Goal: Task Accomplishment & Management: Manage account settings

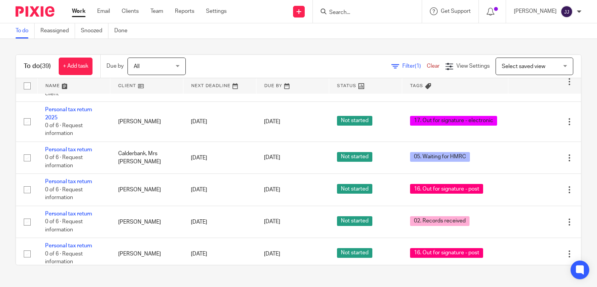
scroll to position [1354, 0]
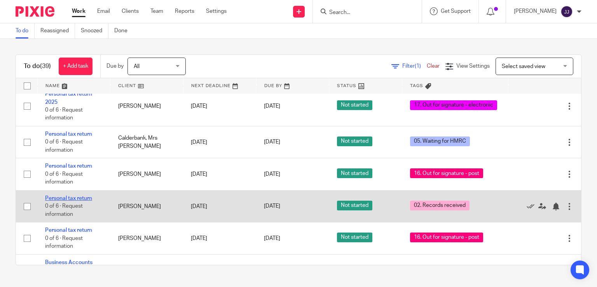
click at [76, 196] on link "Personal tax return" at bounding box center [68, 198] width 47 height 5
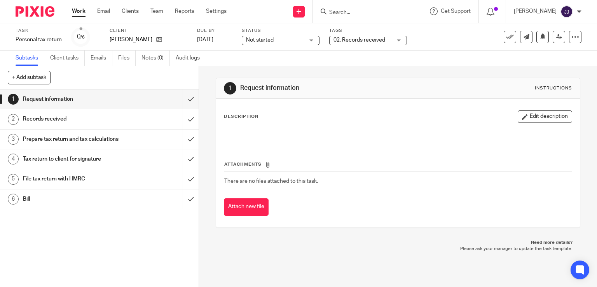
click at [359, 41] on span "02. Records received" at bounding box center [360, 39] width 52 height 5
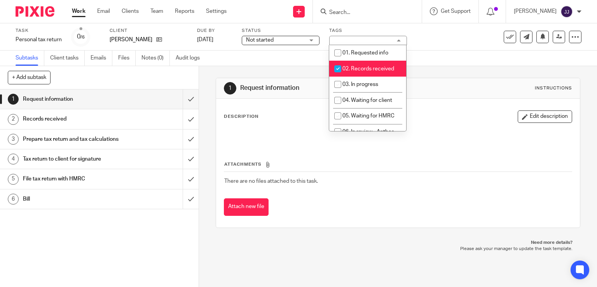
click at [366, 67] on span "02. Records received" at bounding box center [369, 68] width 52 height 5
checkbox input "false"
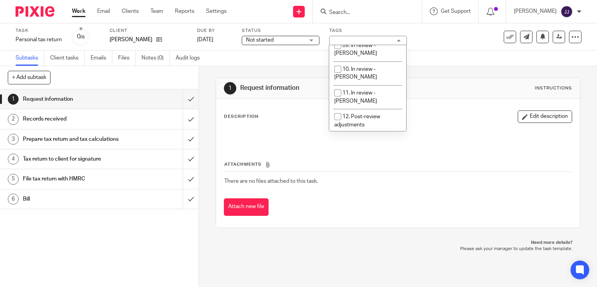
scroll to position [291, 0]
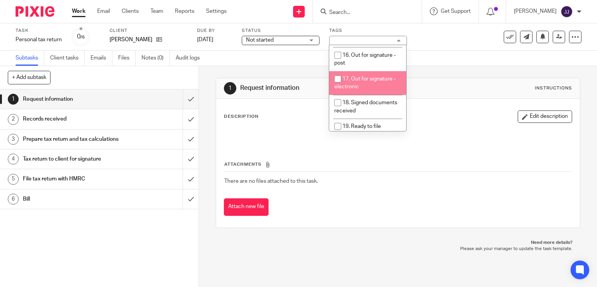
click at [377, 71] on li "17. Out for signature - electronic" at bounding box center [367, 83] width 77 height 24
checkbox input "true"
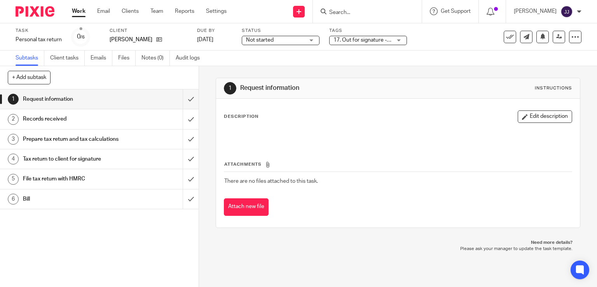
click at [77, 10] on link "Work" at bounding box center [79, 11] width 14 height 8
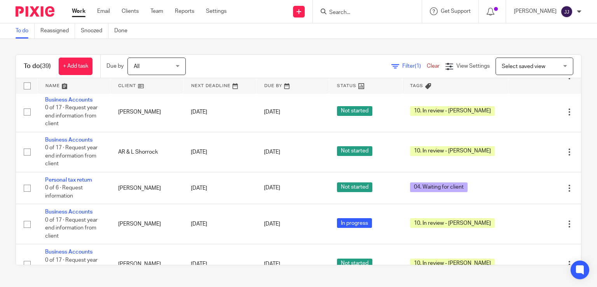
scroll to position [1525, 0]
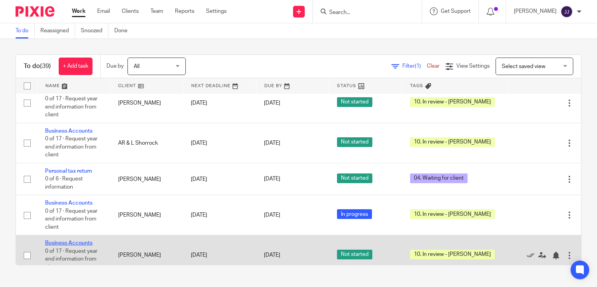
click at [70, 240] on link "Business Accounts" at bounding box center [68, 242] width 47 height 5
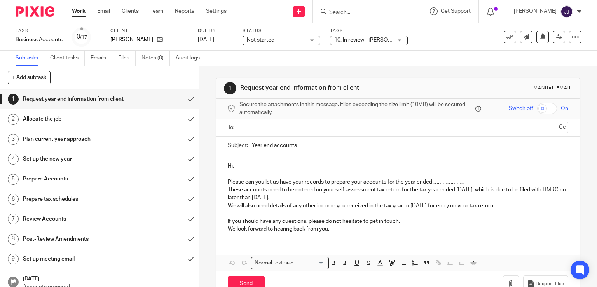
click at [375, 42] on span "10. In review - [PERSON_NAME]" at bounding box center [373, 39] width 77 height 5
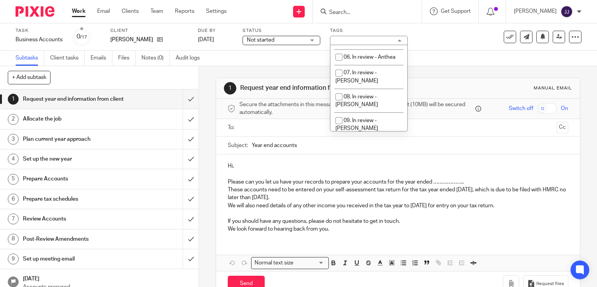
scroll to position [150, 0]
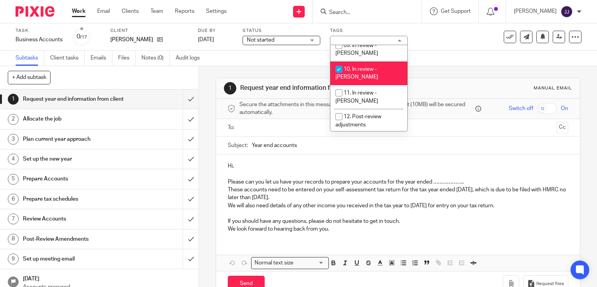
click at [379, 64] on li "10. In review - [PERSON_NAME]" at bounding box center [369, 73] width 77 height 24
checkbox input "false"
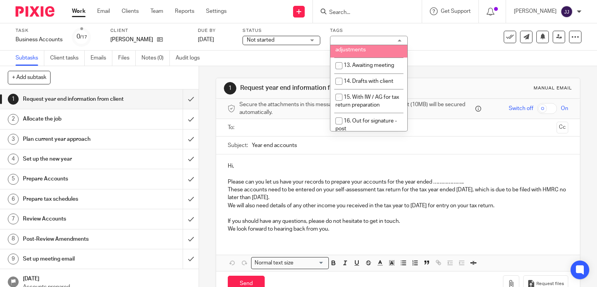
scroll to position [300, 0]
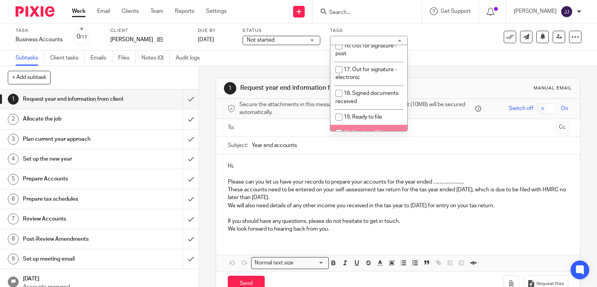
click at [369, 125] on li "20. Ready to Bill" at bounding box center [369, 133] width 77 height 16
checkbox input "true"
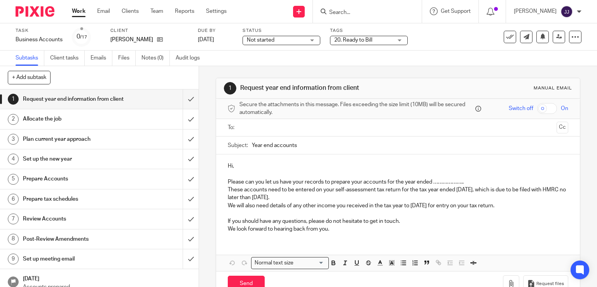
click at [78, 11] on link "Work" at bounding box center [79, 11] width 14 height 8
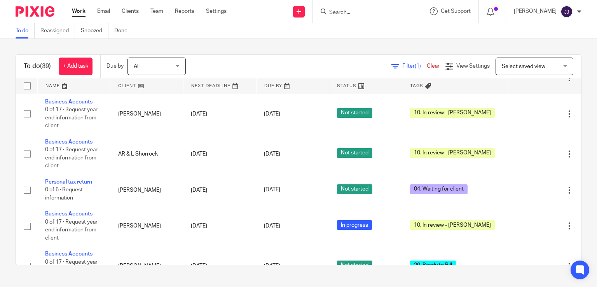
scroll to position [1525, 0]
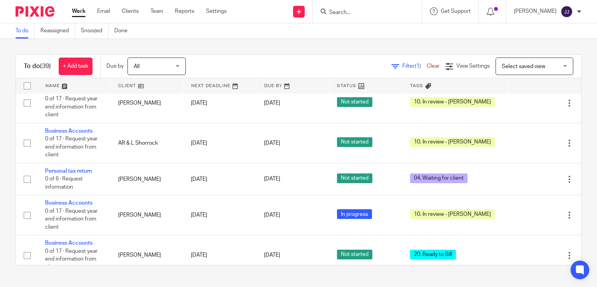
click at [378, 7] on form at bounding box center [370, 12] width 83 height 10
click at [378, 10] on input "Search" at bounding box center [364, 12] width 70 height 7
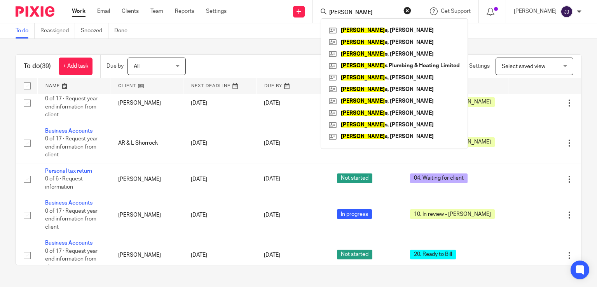
type input "baines"
click button "submit" at bounding box center [0, 0] width 0 height 0
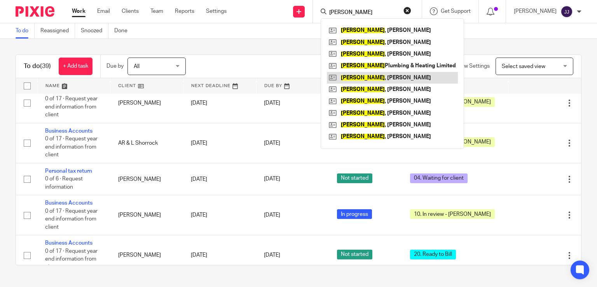
click at [377, 77] on link at bounding box center [392, 78] width 131 height 12
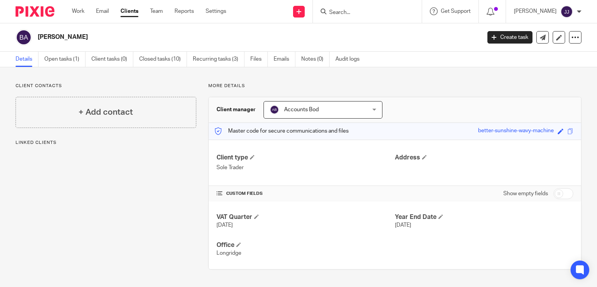
click at [339, 14] on input "Search" at bounding box center [364, 12] width 70 height 7
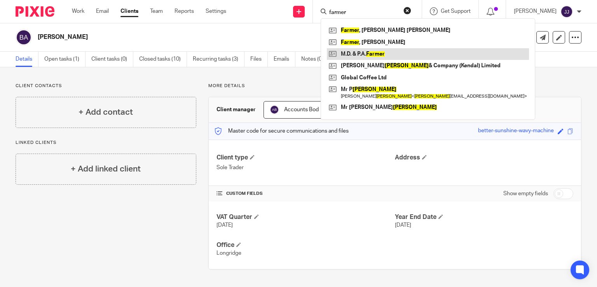
type input "farmer"
click at [373, 50] on link at bounding box center [428, 54] width 202 height 12
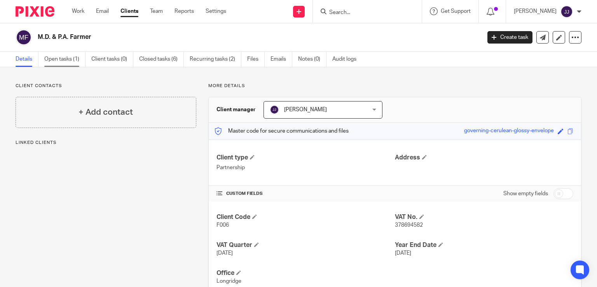
click at [70, 61] on link "Open tasks (1)" at bounding box center [64, 59] width 41 height 15
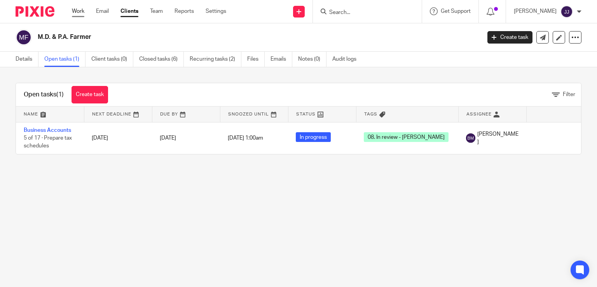
click at [79, 12] on link "Work" at bounding box center [78, 11] width 12 height 8
